Goal: Task Accomplishment & Management: Manage account settings

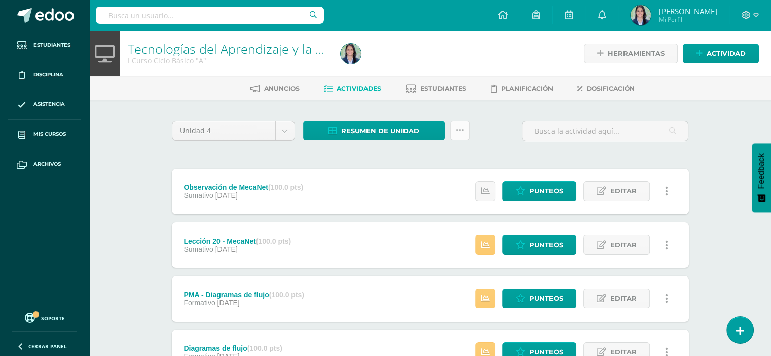
click at [463, 127] on icon at bounding box center [459, 130] width 9 height 9
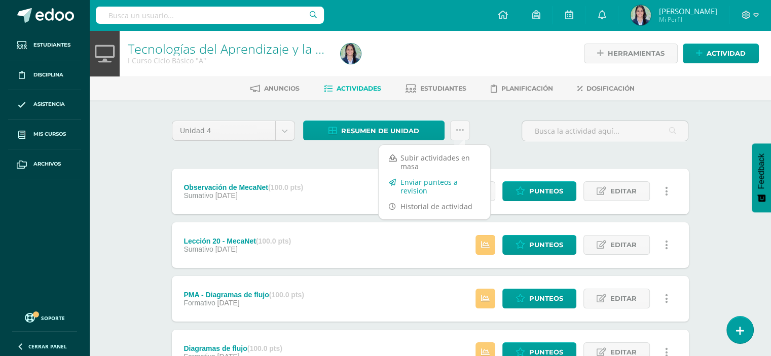
click at [415, 186] on link "Enviar punteos a revision" at bounding box center [433, 186] width 111 height 24
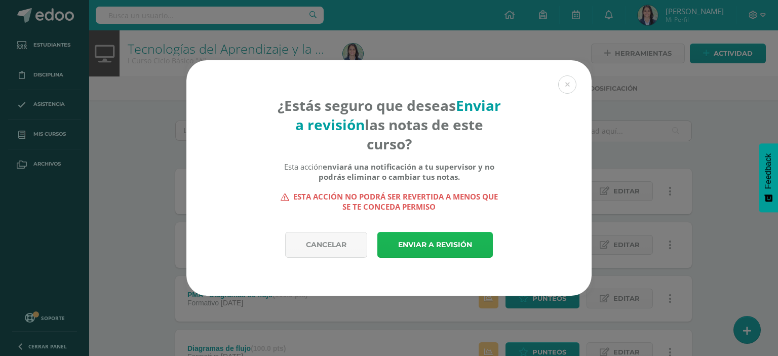
click at [434, 245] on link "Enviar a revisión" at bounding box center [435, 245] width 116 height 26
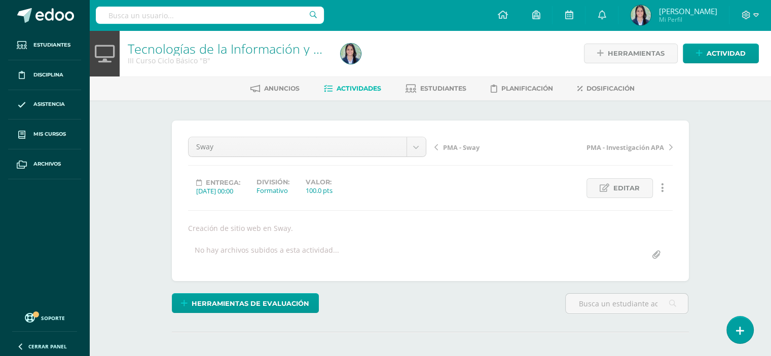
scroll to position [1, 0]
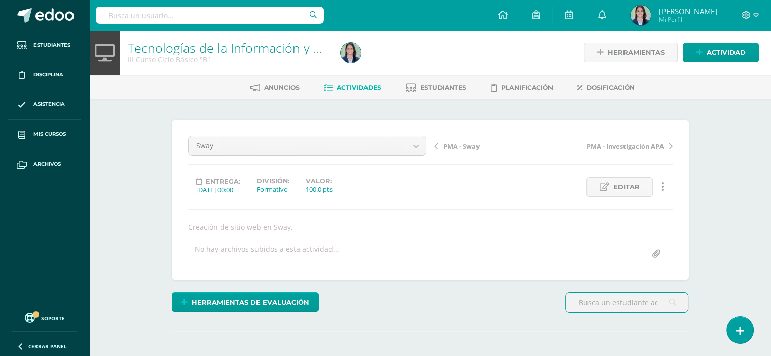
click at [509, 211] on div "Sway Observación de MecaNet Lección 20 - MecaNet PMA - Sway Sway PMA - Investig…" at bounding box center [430, 200] width 484 height 128
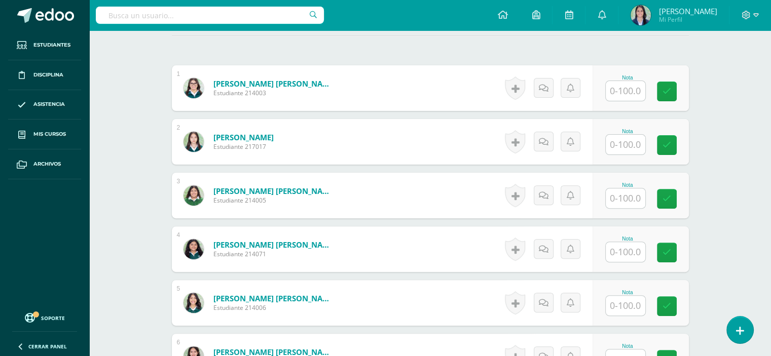
scroll to position [304, 0]
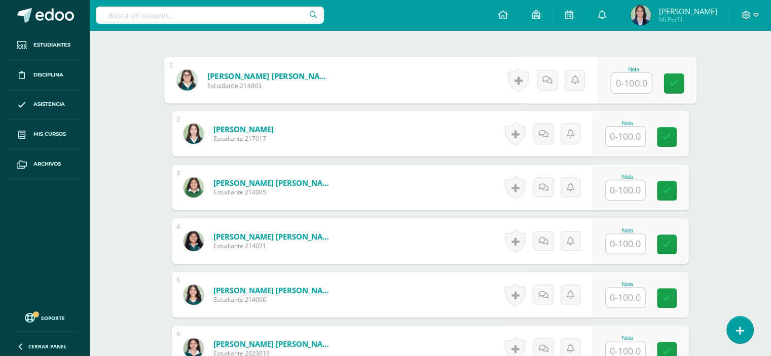
click at [630, 84] on input "text" at bounding box center [630, 83] width 41 height 20
type input "100"
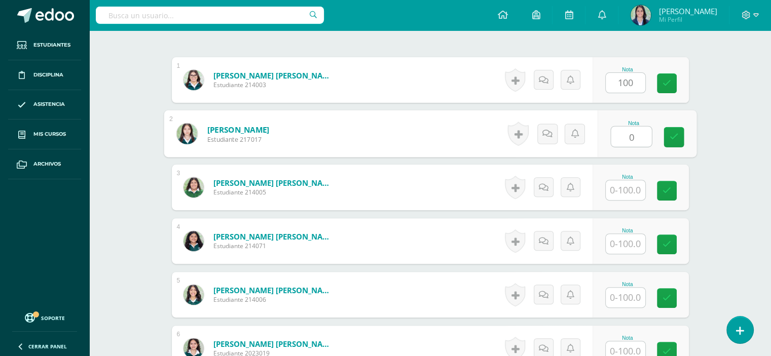
type input "0"
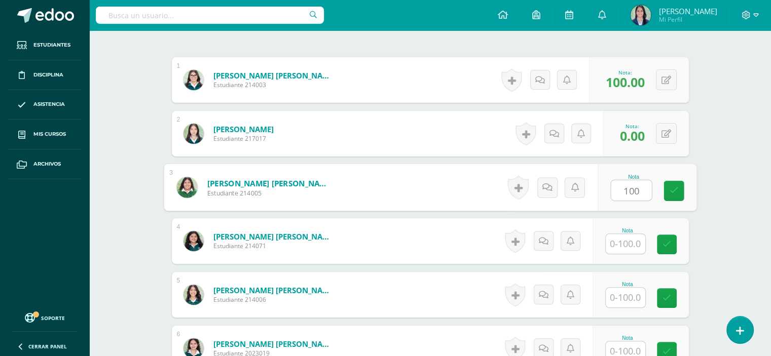
type input "100"
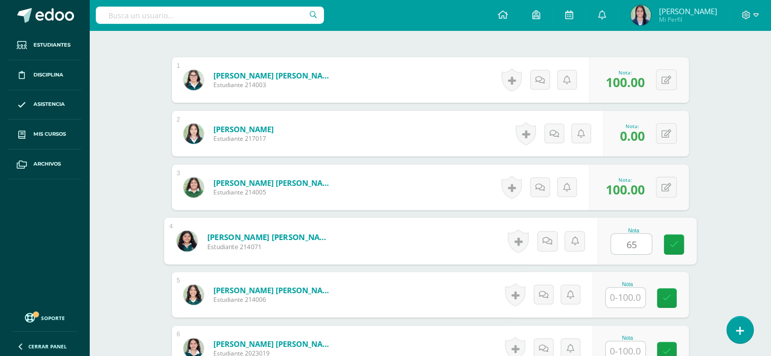
type input "65"
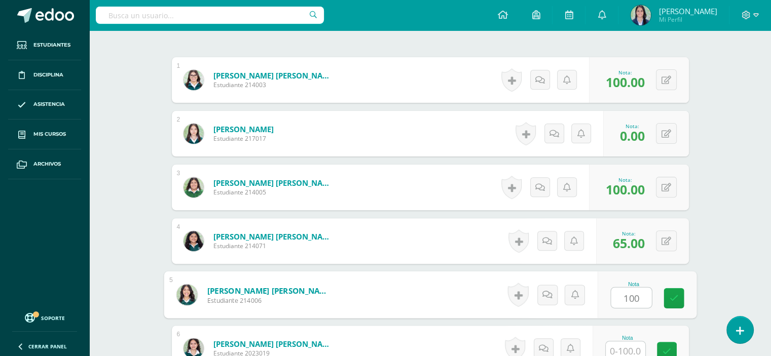
type input "100"
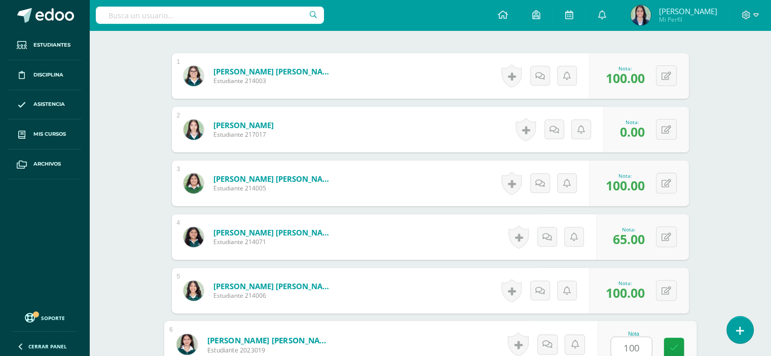
type input "100"
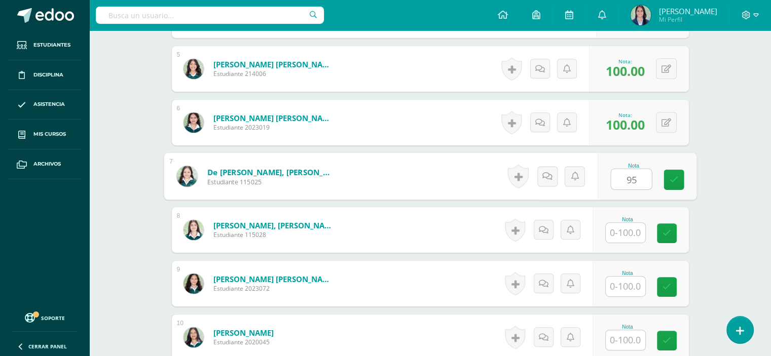
type input "95"
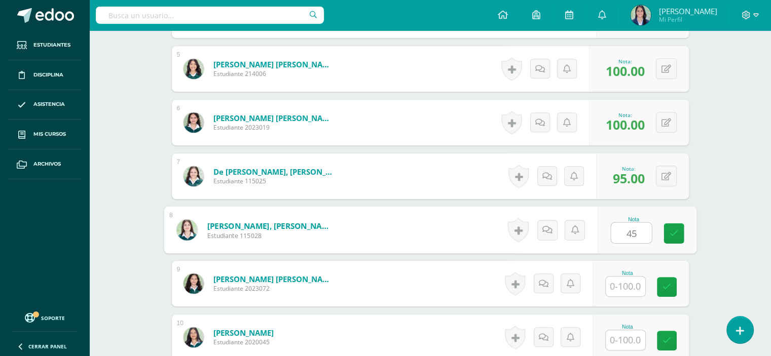
type input "45"
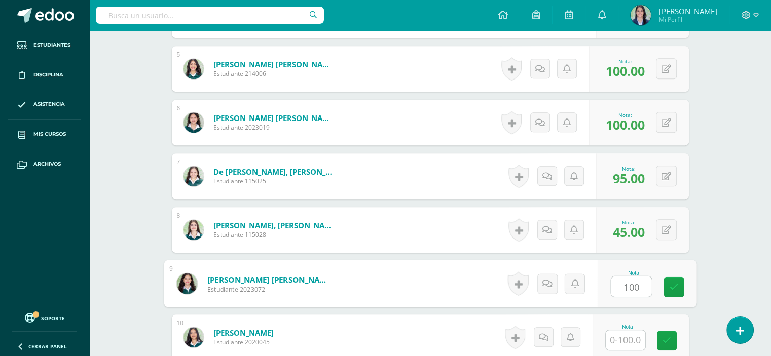
type input "100"
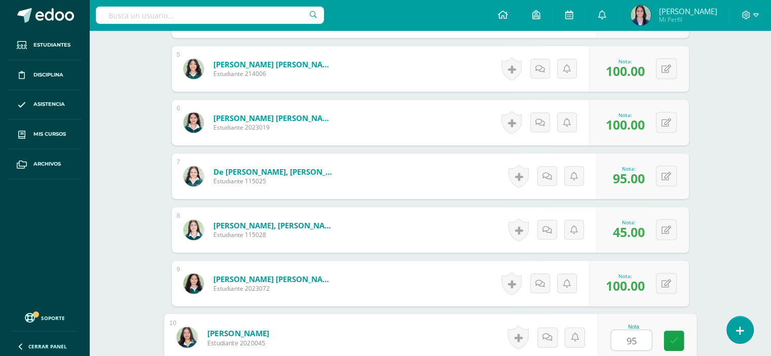
type input "95"
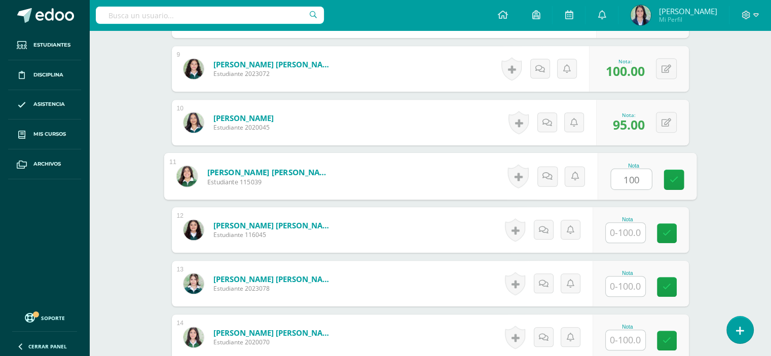
type input "100"
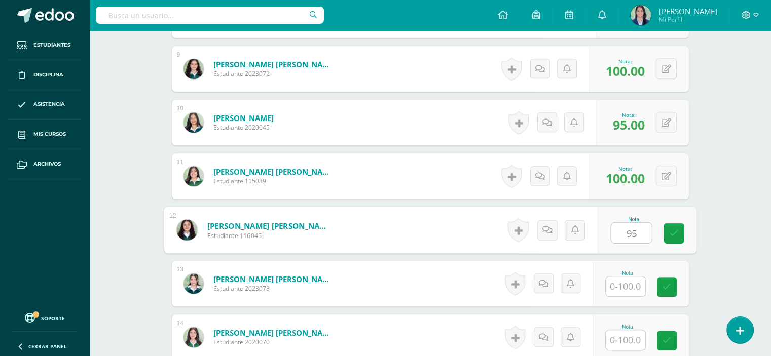
type input "95"
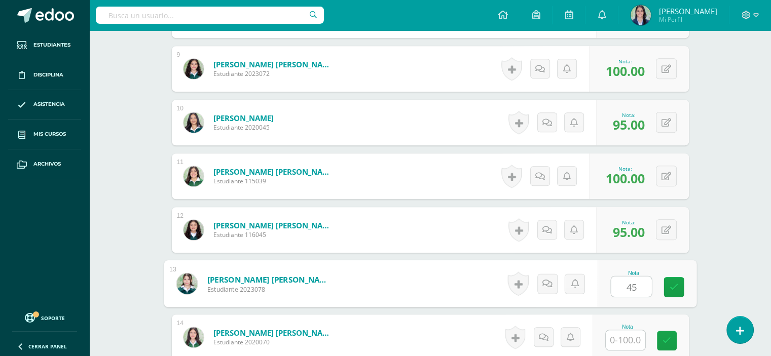
type input "45"
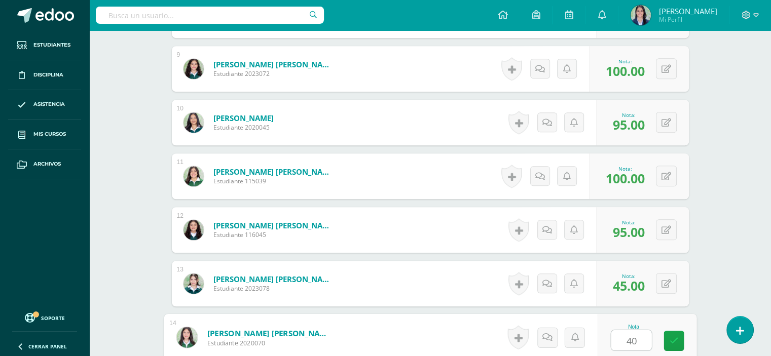
type input "40"
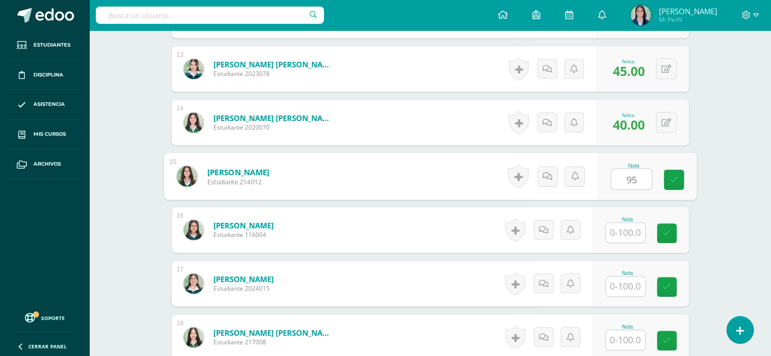
type input "95"
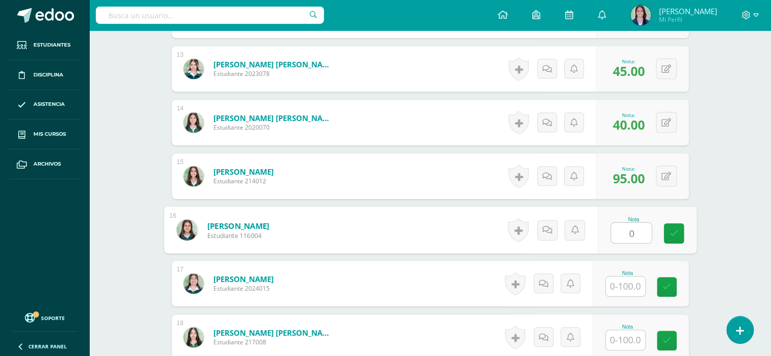
type input "0"
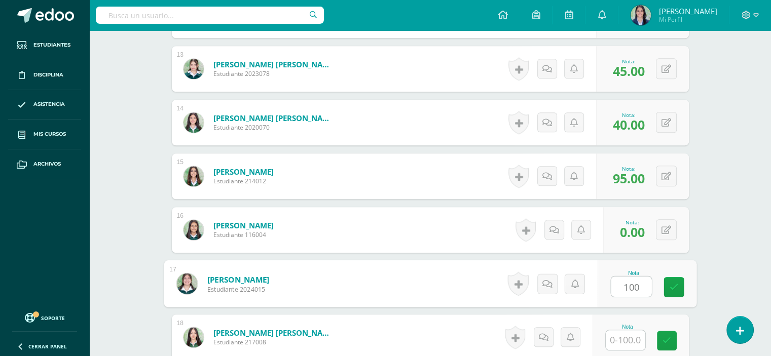
type input "100"
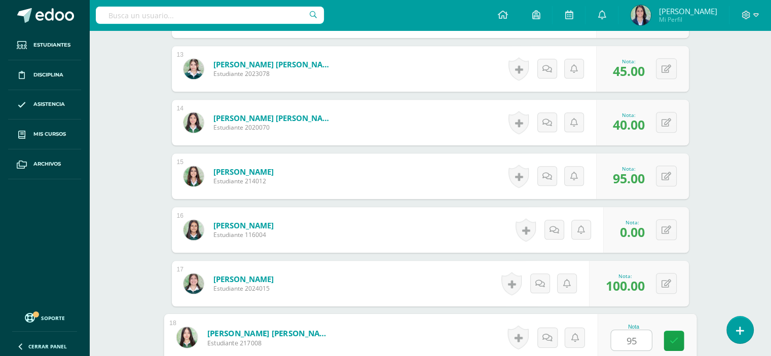
type input "95"
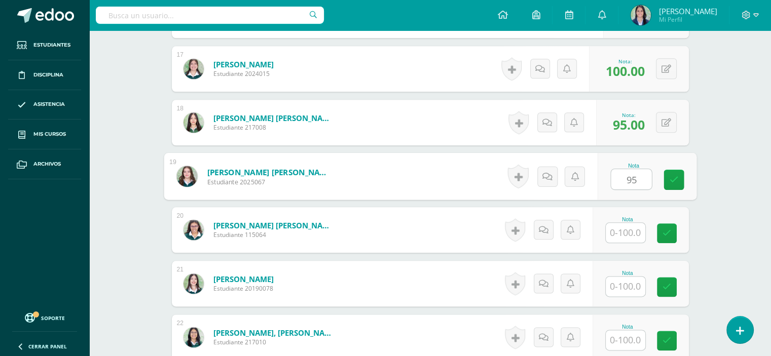
type input "95"
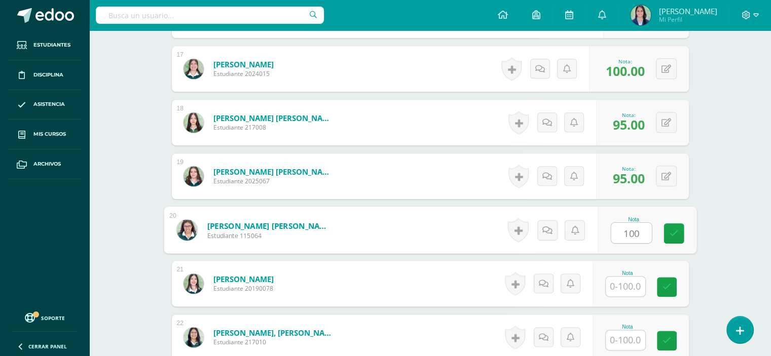
type input "100"
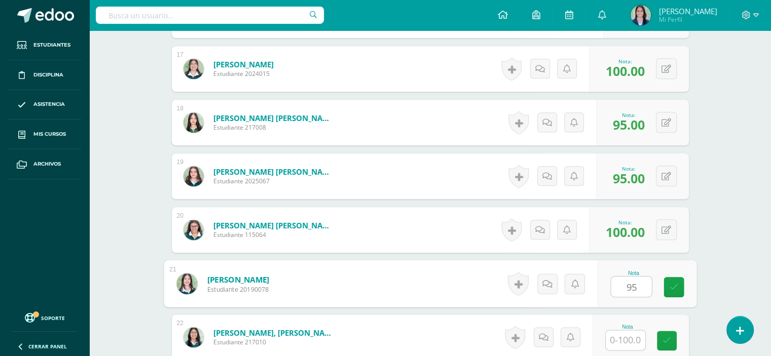
type input "95"
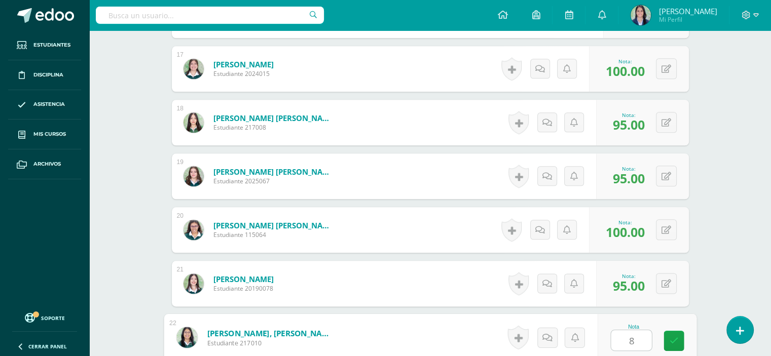
type input "89"
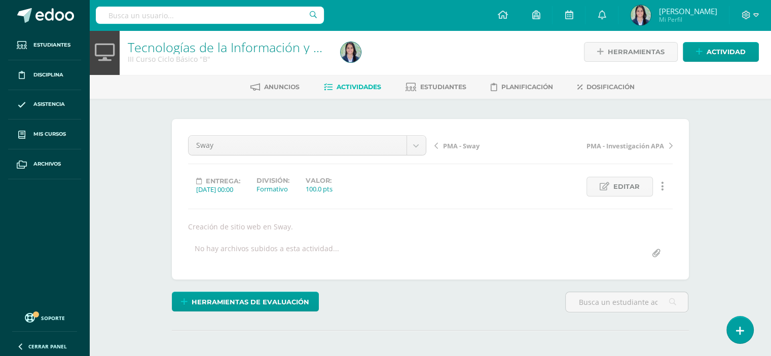
scroll to position [0, 0]
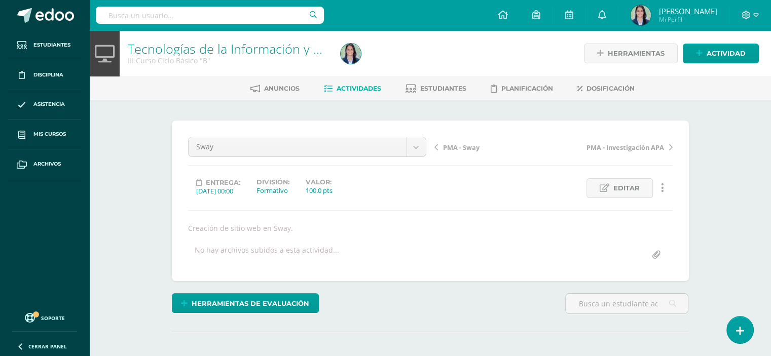
click at [359, 86] on span "Actividades" at bounding box center [358, 89] width 45 height 8
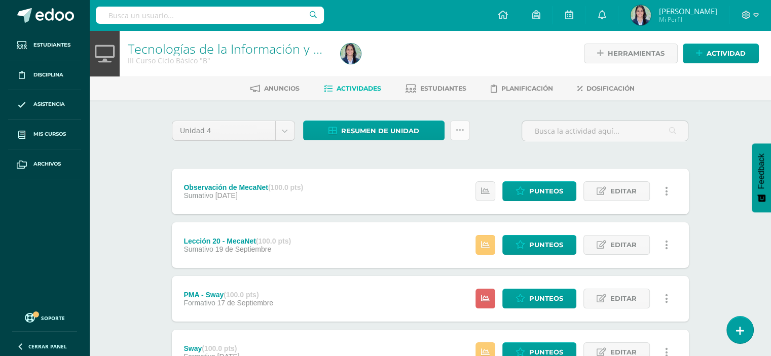
click at [462, 123] on link at bounding box center [460, 131] width 20 height 20
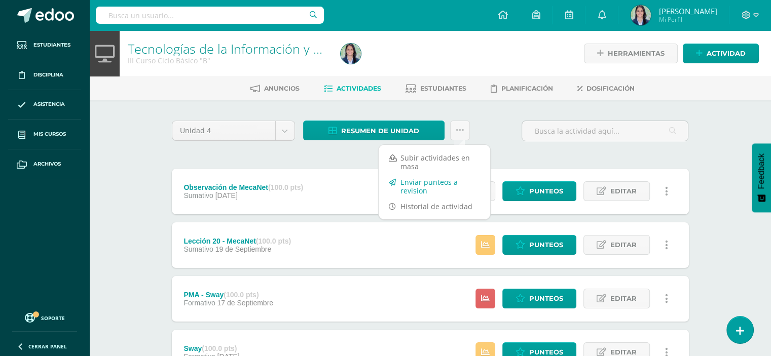
click at [409, 189] on link "Enviar punteos a revision" at bounding box center [433, 186] width 111 height 24
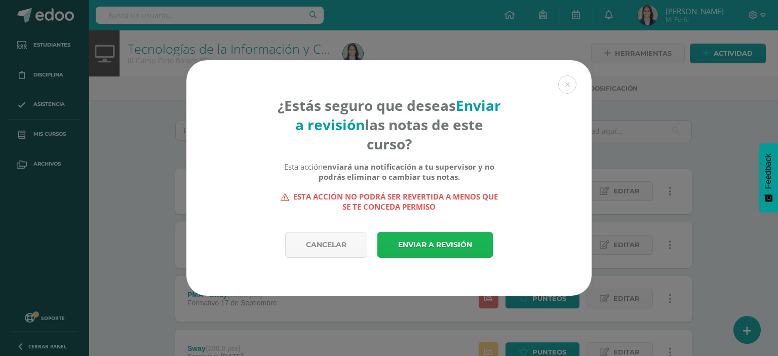
click at [446, 233] on link "Enviar a revisión" at bounding box center [435, 245] width 116 height 26
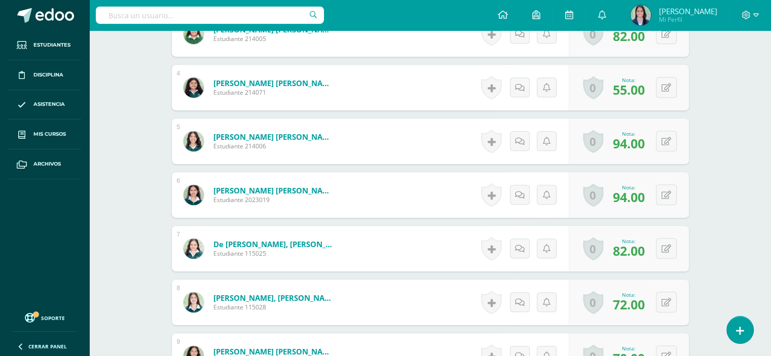
scroll to position [458, 0]
click at [457, 233] on form "de [PERSON_NAME], [PERSON_NAME] Estudiante 115025 Nota 82.00 0 [GEOGRAPHIC_DATA…" at bounding box center [430, 248] width 517 height 46
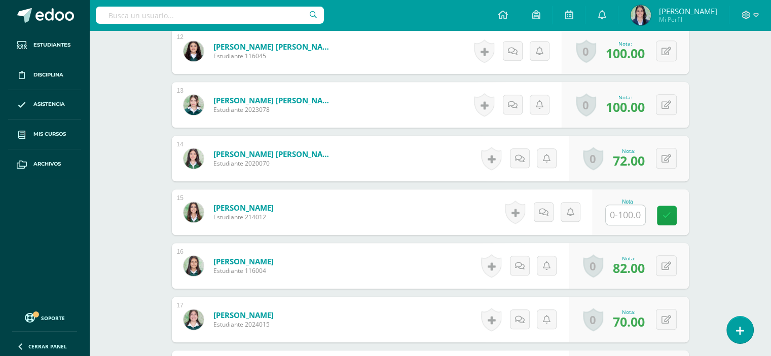
scroll to position [934, 0]
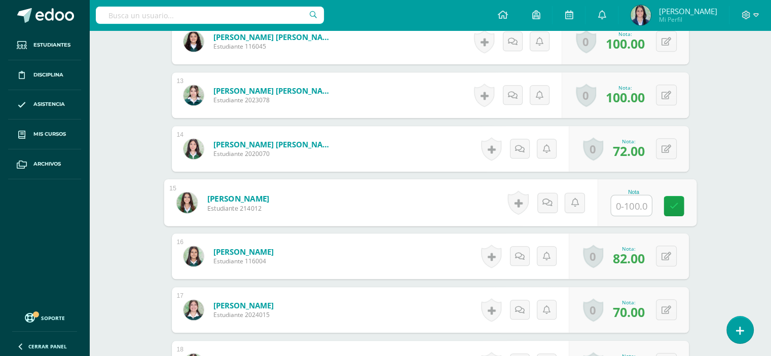
click at [622, 208] on input "text" at bounding box center [630, 206] width 41 height 20
type input "74"
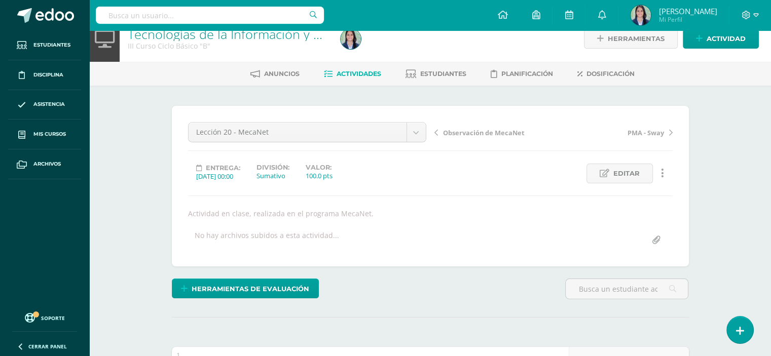
scroll to position [0, 0]
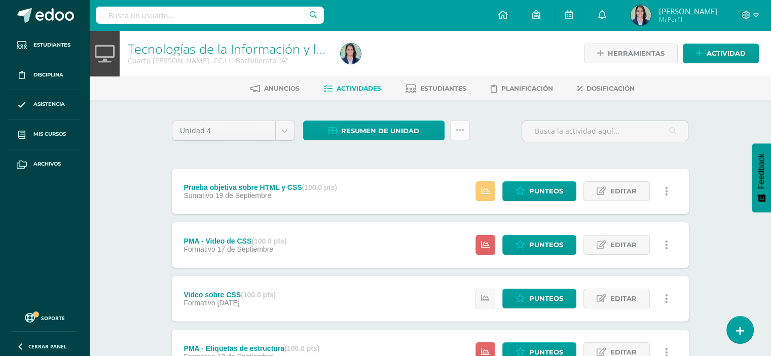
click at [461, 129] on icon at bounding box center [459, 130] width 9 height 9
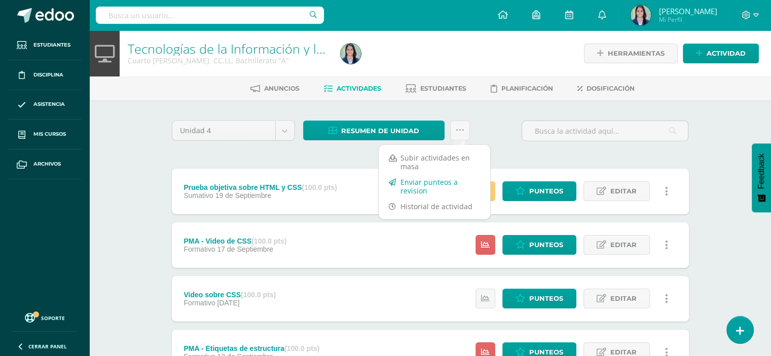
click at [405, 179] on link "Enviar punteos a revision" at bounding box center [433, 186] width 111 height 24
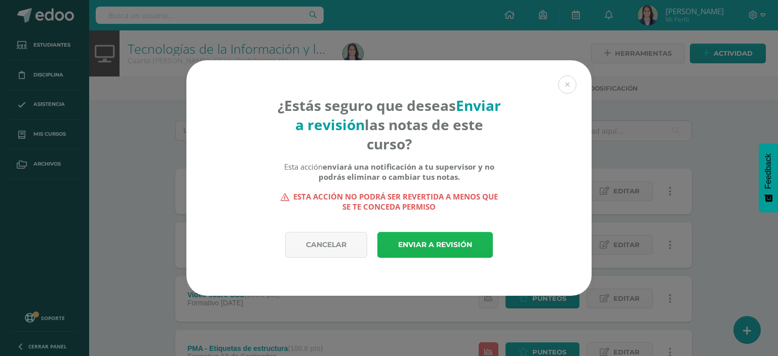
click at [438, 247] on link "Enviar a revisión" at bounding box center [435, 245] width 116 height 26
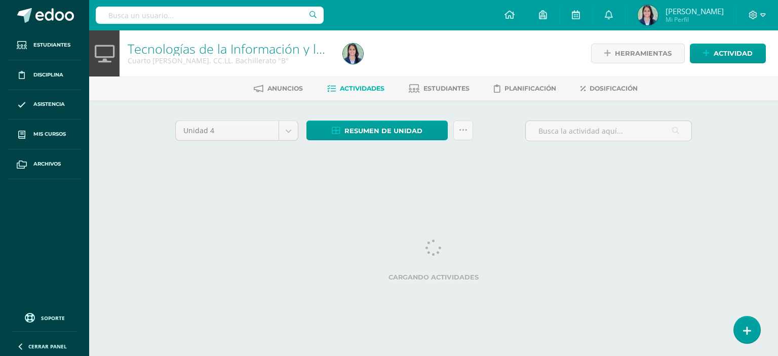
click at [120, 97] on div "Anuncios Actividades Estudiantes Planificación Dosificación" at bounding box center [445, 88] width 713 height 24
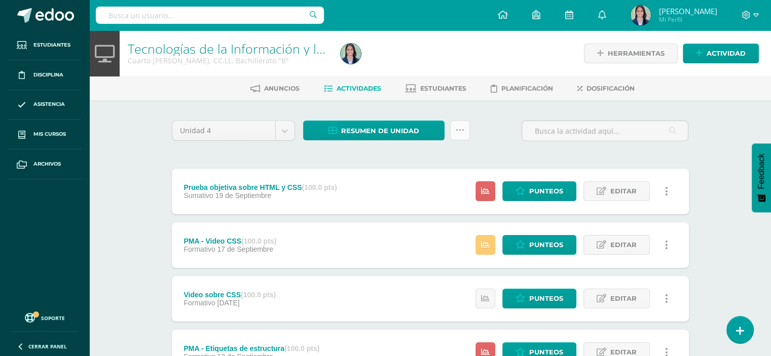
click at [464, 124] on link at bounding box center [460, 131] width 20 height 20
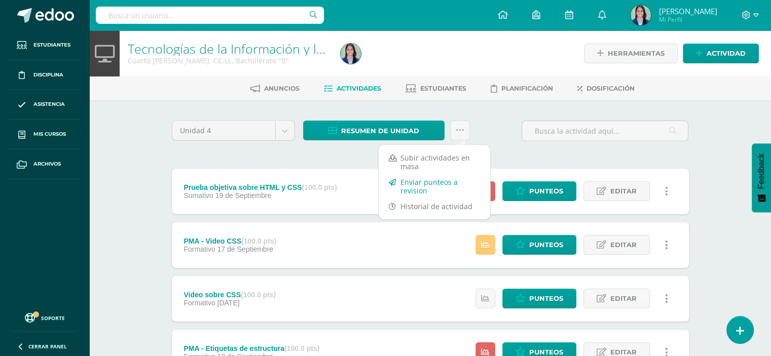
click at [414, 186] on link "Enviar punteos a revision" at bounding box center [433, 186] width 111 height 24
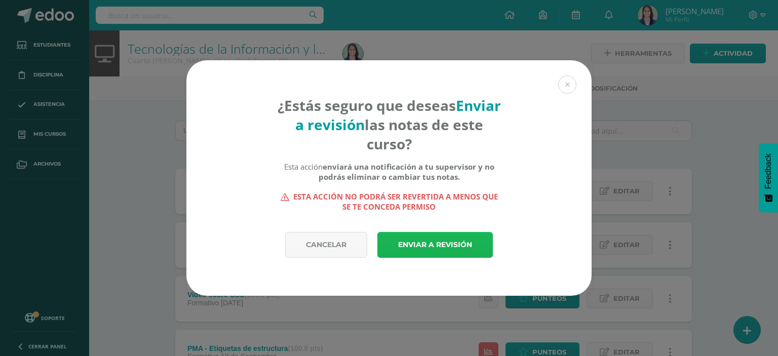
click at [441, 240] on link "Enviar a revisión" at bounding box center [435, 245] width 116 height 26
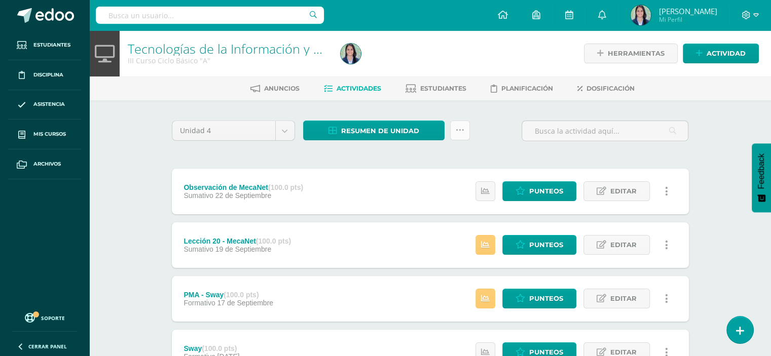
click at [463, 127] on icon at bounding box center [459, 130] width 9 height 9
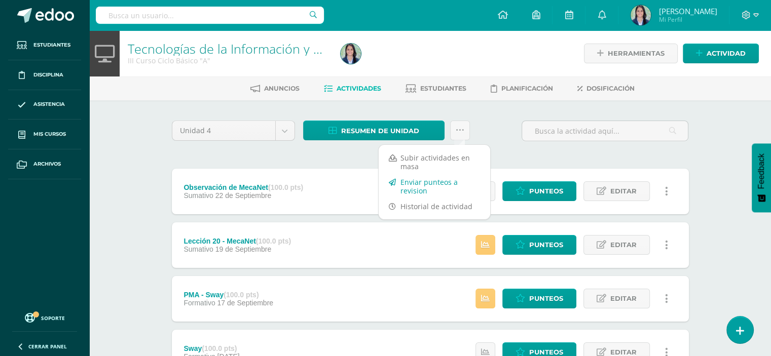
click at [426, 184] on link "Enviar punteos a revision" at bounding box center [433, 186] width 111 height 24
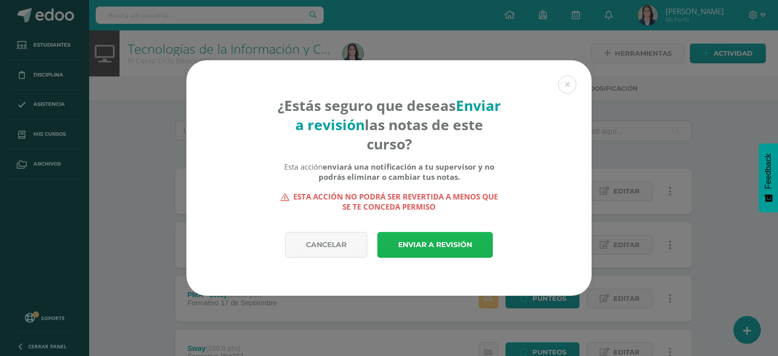
click at [415, 236] on link "Enviar a revisión" at bounding box center [435, 245] width 116 height 26
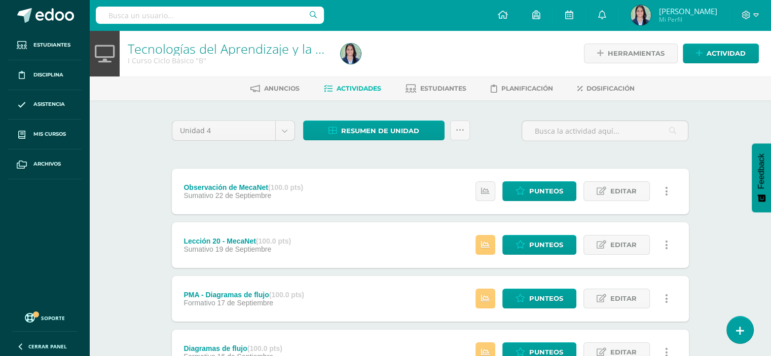
click at [460, 129] on icon at bounding box center [459, 130] width 9 height 9
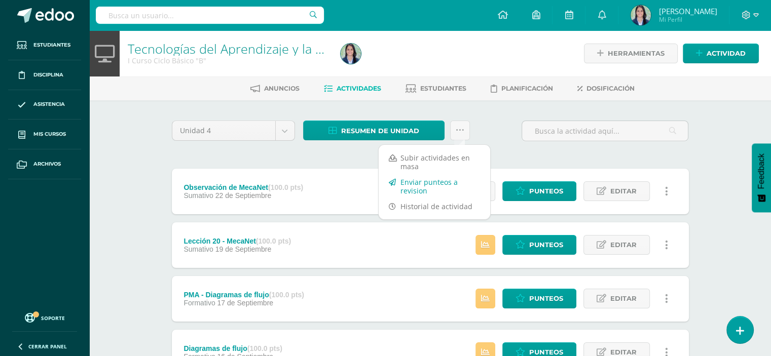
click at [426, 182] on link "Enviar punteos a revision" at bounding box center [433, 186] width 111 height 24
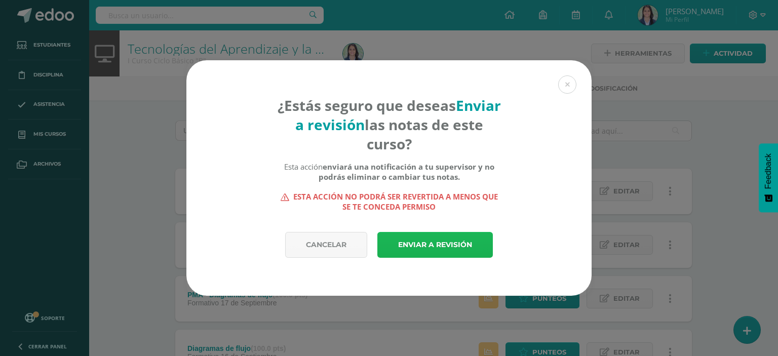
click at [424, 249] on link "Enviar a revisión" at bounding box center [435, 245] width 116 height 26
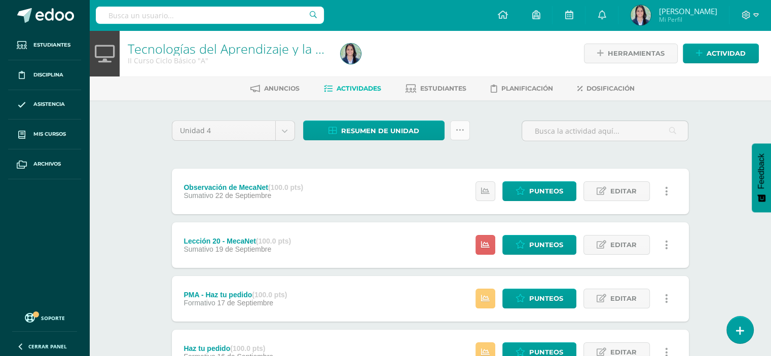
click at [461, 131] on icon at bounding box center [459, 130] width 9 height 9
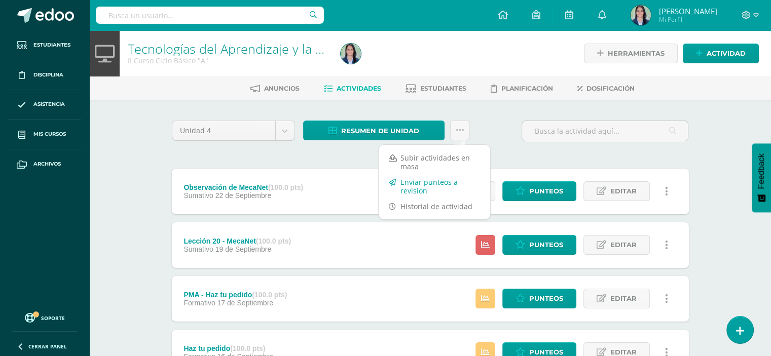
click at [417, 185] on link "Enviar punteos a revision" at bounding box center [433, 186] width 111 height 24
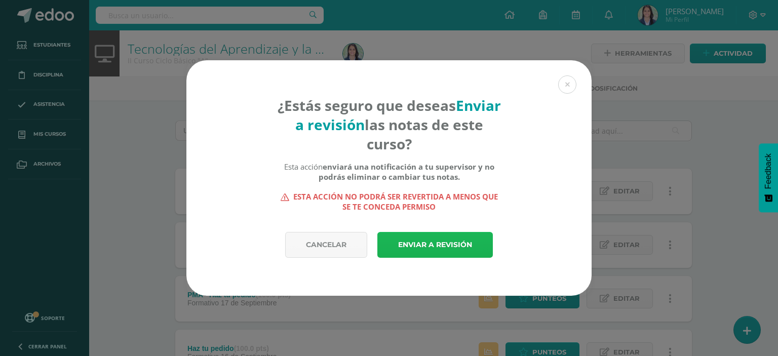
click at [418, 245] on link "Enviar a revisión" at bounding box center [435, 245] width 116 height 26
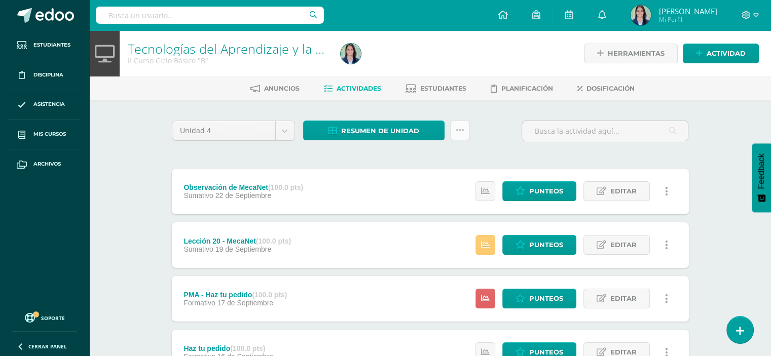
click at [459, 128] on icon at bounding box center [459, 130] width 9 height 9
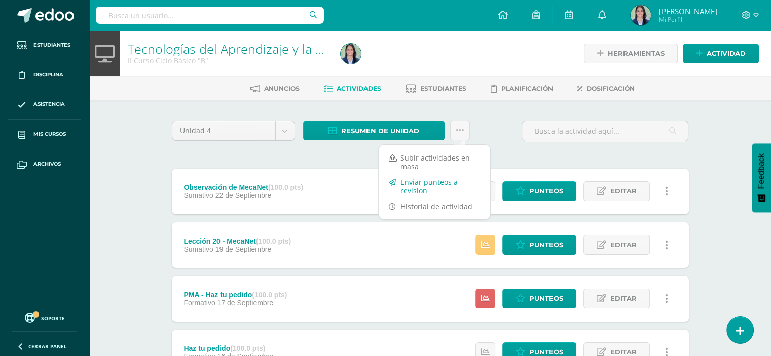
click at [421, 182] on link "Enviar punteos a revision" at bounding box center [433, 186] width 111 height 24
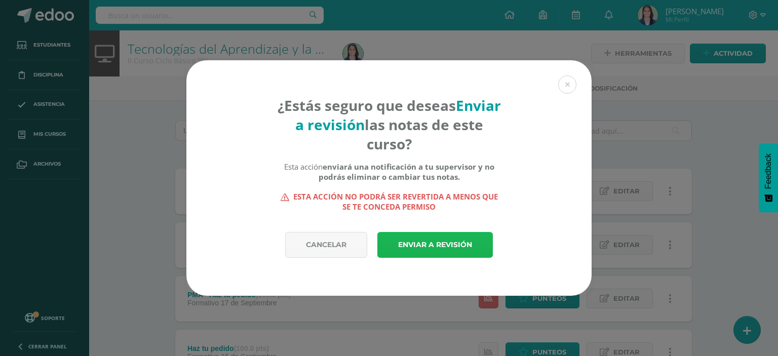
click at [426, 239] on link "Enviar a revisión" at bounding box center [435, 245] width 116 height 26
